Goal: Transaction & Acquisition: Download file/media

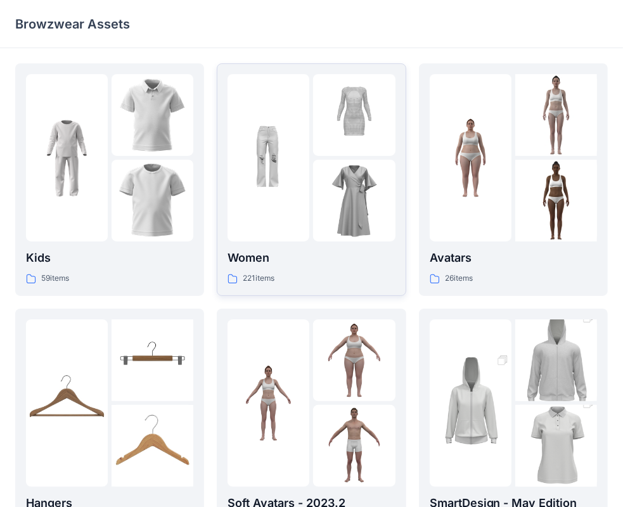
click at [264, 262] on p "Women" at bounding box center [310, 258] width 167 height 18
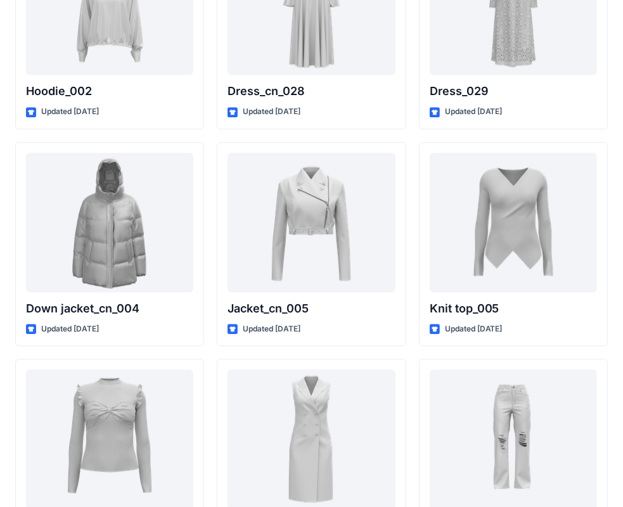
scroll to position [8274, 0]
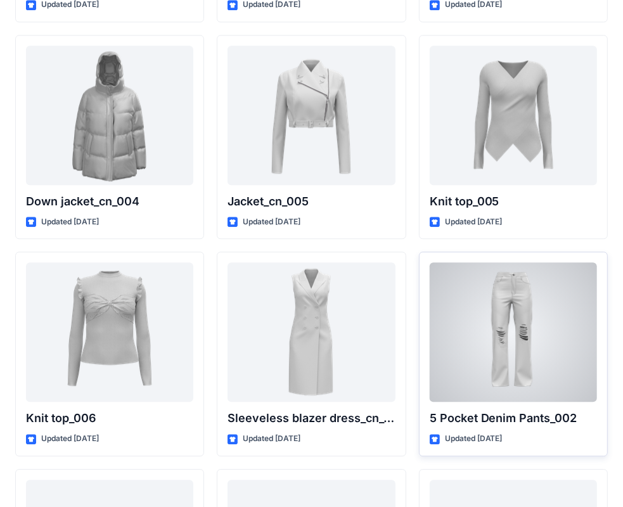
click at [519, 320] on div at bounding box center [512, 331] width 167 height 139
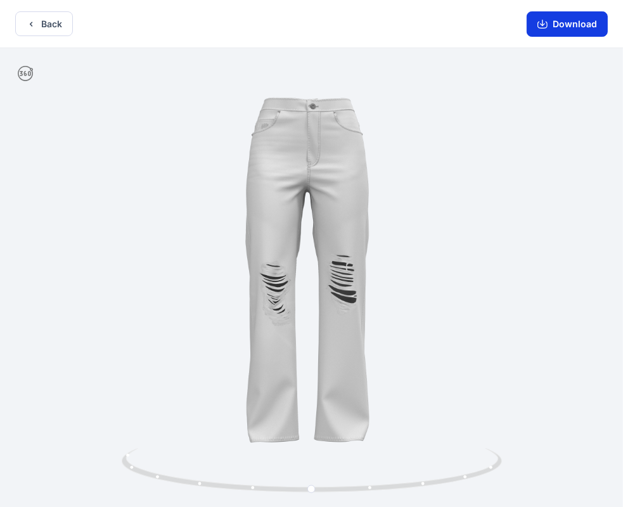
click at [568, 24] on button "Download" at bounding box center [566, 23] width 81 height 25
click at [43, 25] on button "Back" at bounding box center [44, 23] width 58 height 25
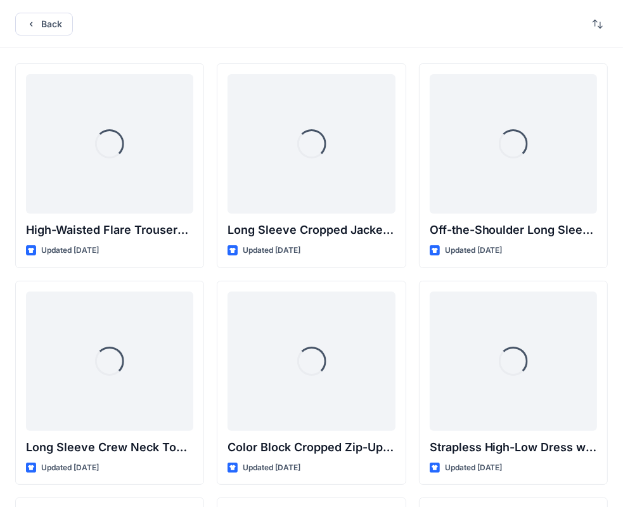
scroll to position [8274, 0]
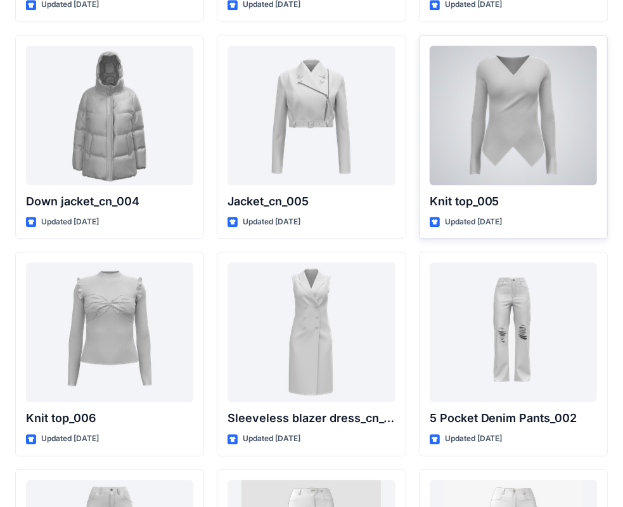
click at [515, 117] on div at bounding box center [512, 115] width 167 height 139
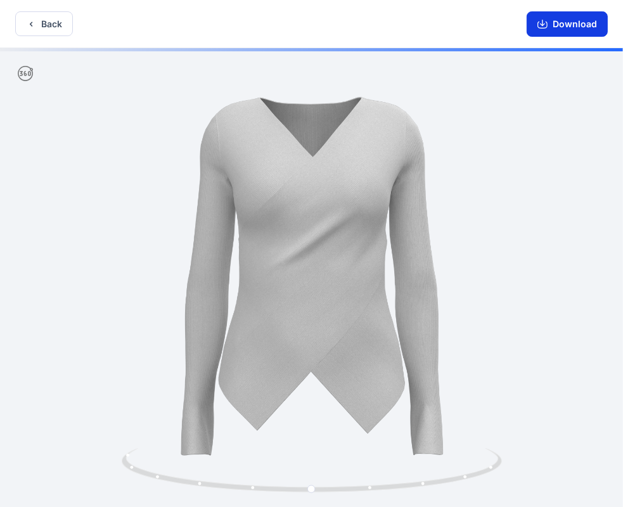
click at [568, 20] on button "Download" at bounding box center [566, 23] width 81 height 25
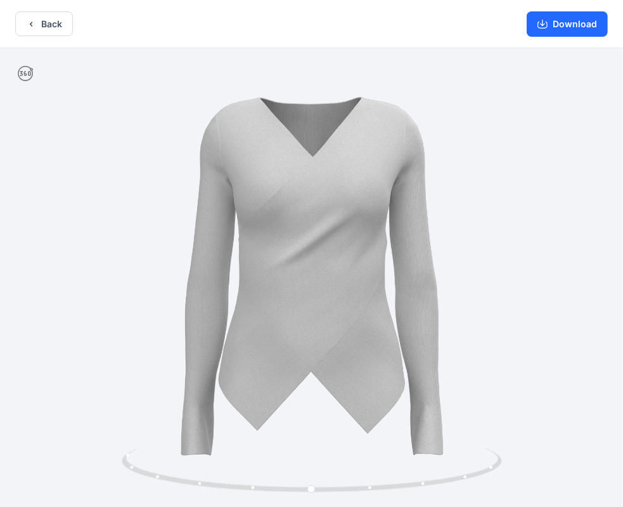
click at [50, 23] on button "Back" at bounding box center [44, 23] width 58 height 25
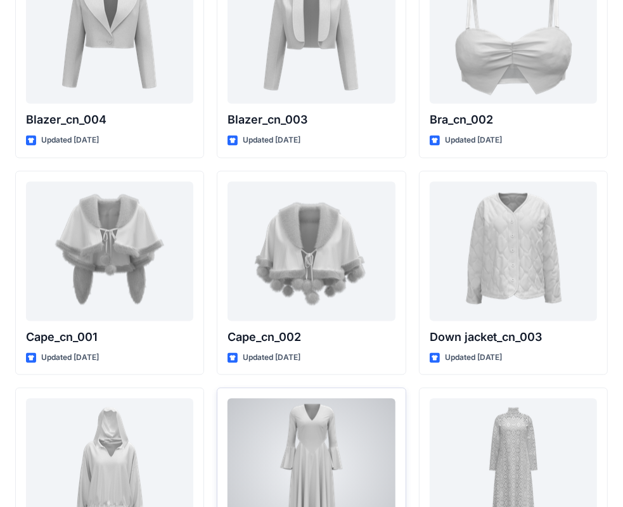
scroll to position [7577, 0]
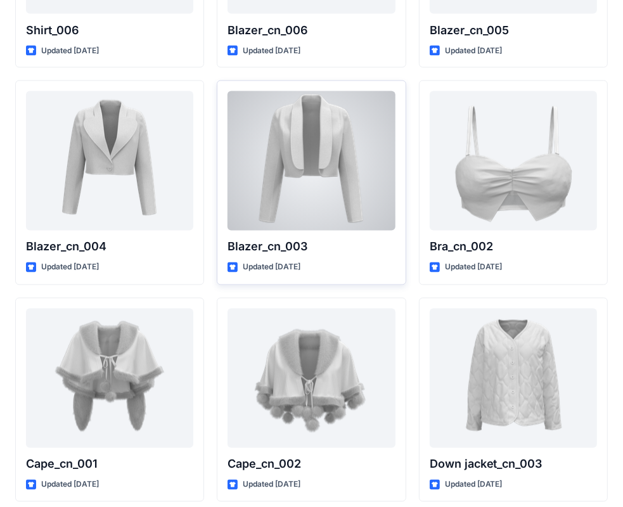
click at [302, 151] on div at bounding box center [310, 160] width 167 height 139
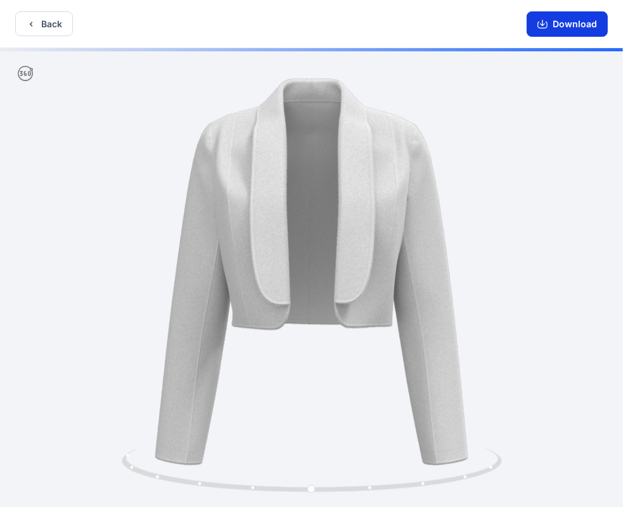
click at [562, 22] on button "Download" at bounding box center [566, 23] width 81 height 25
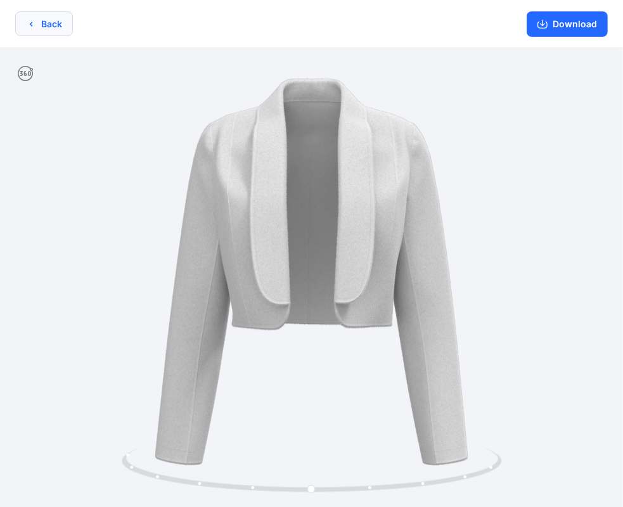
click at [53, 25] on button "Back" at bounding box center [44, 23] width 58 height 25
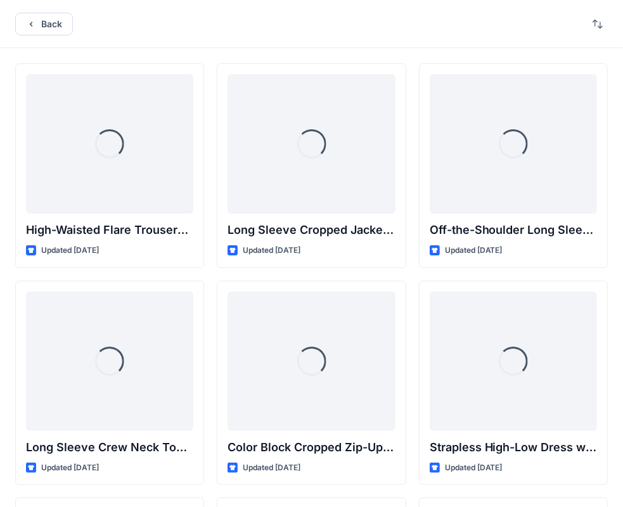
scroll to position [7577, 0]
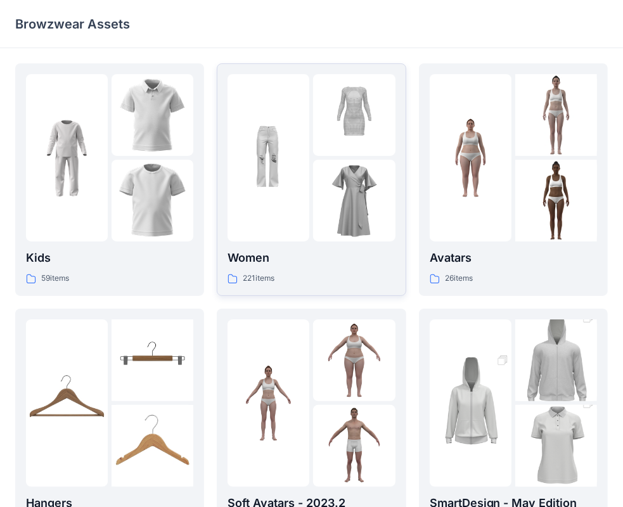
drag, startPoint x: 217, startPoint y: 232, endPoint x: 243, endPoint y: 244, distance: 28.6
click at [230, 238] on div "Kids 59 items Hangers 6 items Meshcapade Animated Avatars 8 items Women 221 ite…" at bounding box center [311, 424] width 592 height 723
click at [245, 244] on div "Women 221 items" at bounding box center [310, 179] width 167 height 211
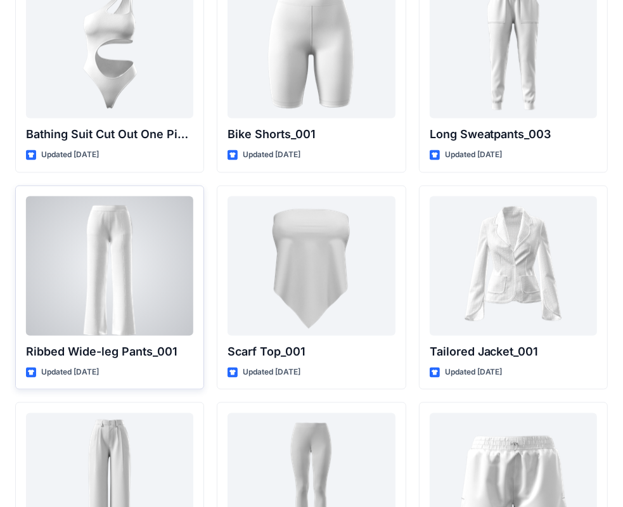
scroll to position [14109, 0]
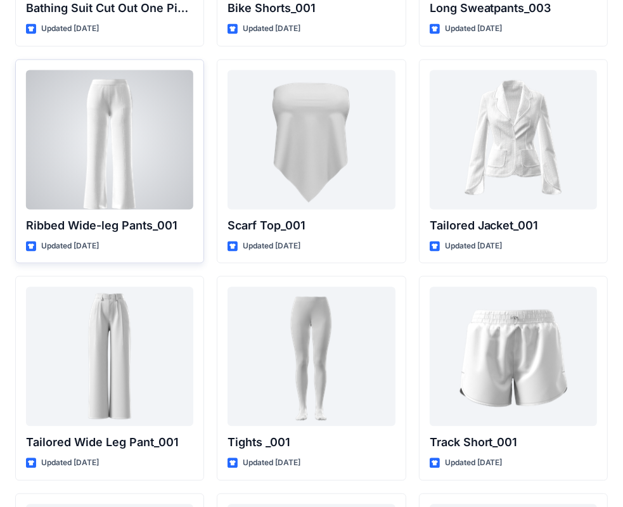
click at [98, 217] on p "Ribbed Wide-leg Pants_001" at bounding box center [109, 226] width 167 height 18
click at [111, 170] on div at bounding box center [109, 139] width 167 height 139
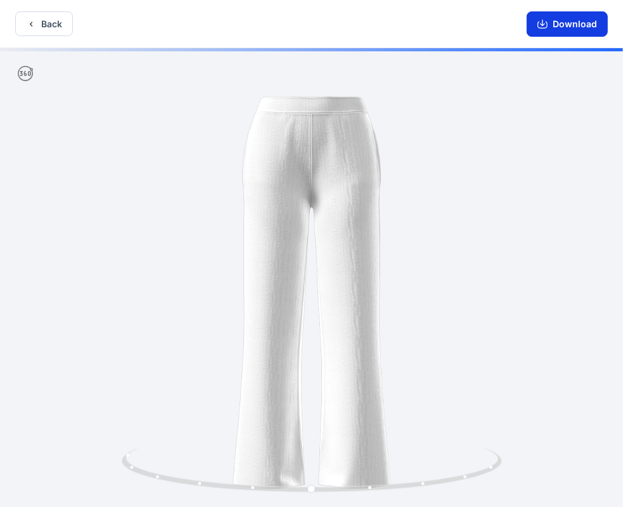
click at [570, 20] on button "Download" at bounding box center [566, 23] width 81 height 25
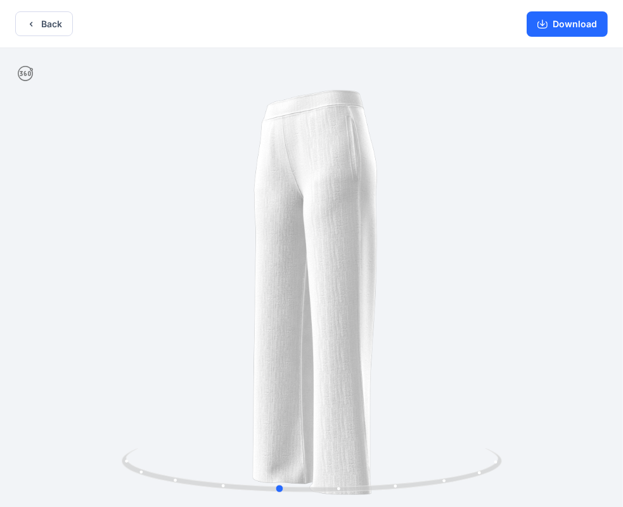
drag, startPoint x: 345, startPoint y: 238, endPoint x: 427, endPoint y: 238, distance: 82.3
click at [445, 231] on div at bounding box center [311, 278] width 623 height 461
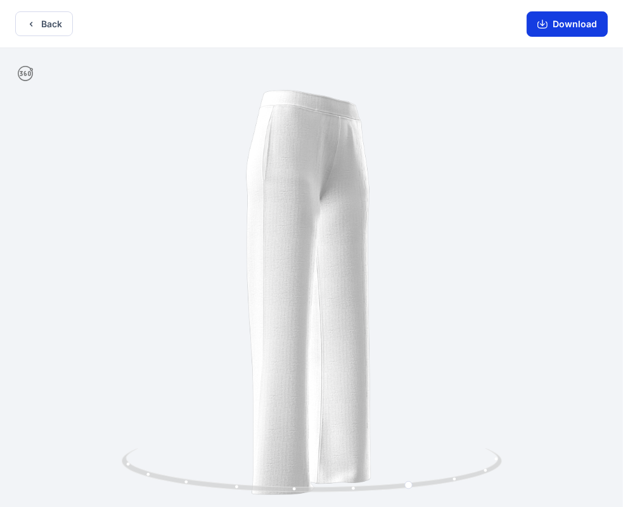
click at [569, 28] on button "Download" at bounding box center [566, 23] width 81 height 25
click at [30, 24] on icon "button" at bounding box center [31, 24] width 3 height 4
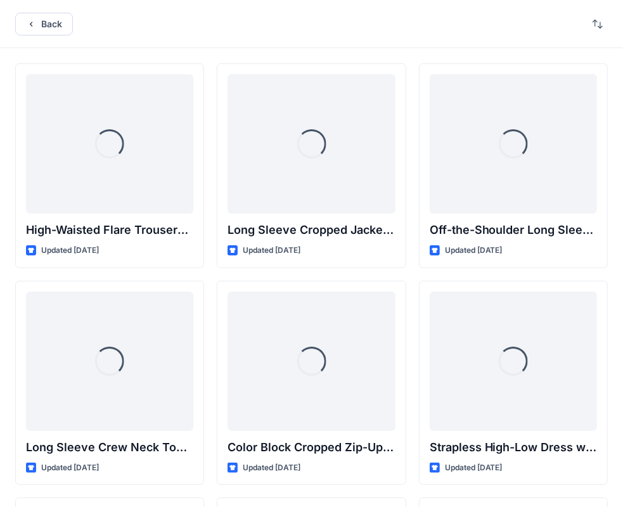
scroll to position [14109, 0]
